Goal: Browse casually

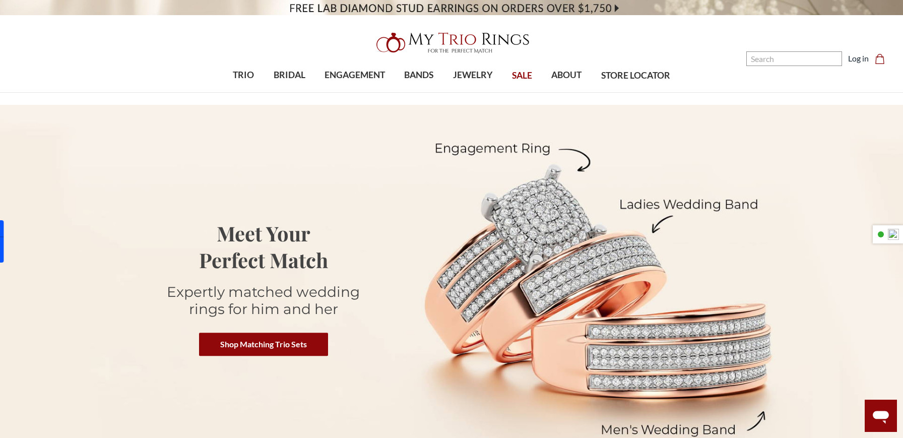
click at [340, 41] on div at bounding box center [452, 43] width 380 height 32
click at [8, 240] on div at bounding box center [8, 241] width 16 height 42
